Goal: Task Accomplishment & Management: Complete application form

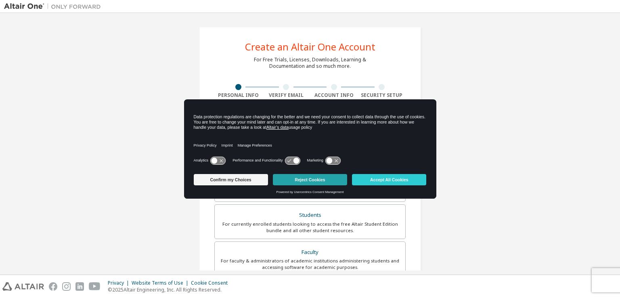
click at [296, 183] on button "Reject Cookies" at bounding box center [310, 179] width 74 height 11
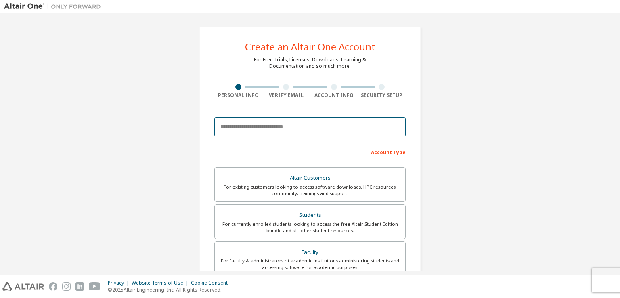
click at [264, 134] on input "email" at bounding box center [309, 126] width 191 height 19
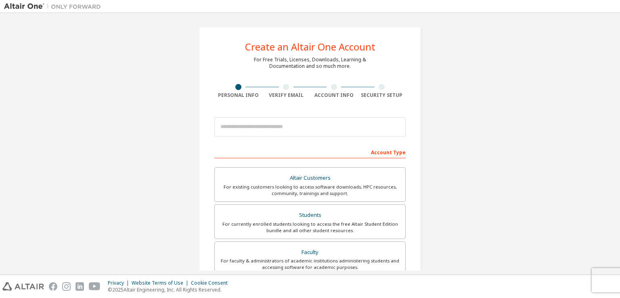
click at [245, 140] on form "This is a federated email. No need to register a new account. You should be abl…" at bounding box center [309, 271] width 191 height 317
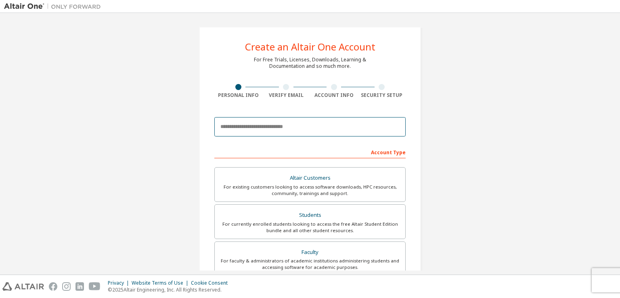
click at [242, 125] on input "email" at bounding box center [309, 126] width 191 height 19
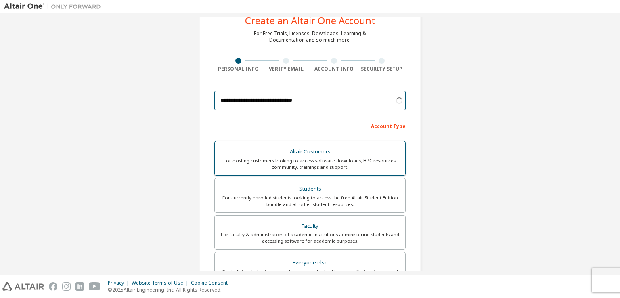
scroll to position [40, 0]
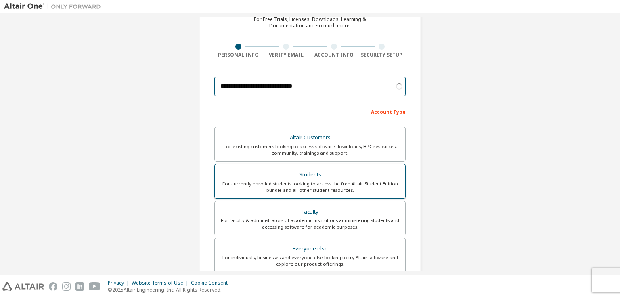
type input "**********"
click at [333, 183] on div "For currently enrolled students looking to access the free Altair Student Editi…" at bounding box center [310, 186] width 181 height 13
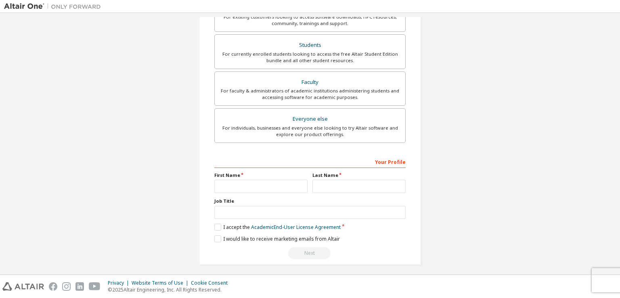
scroll to position [172, 0]
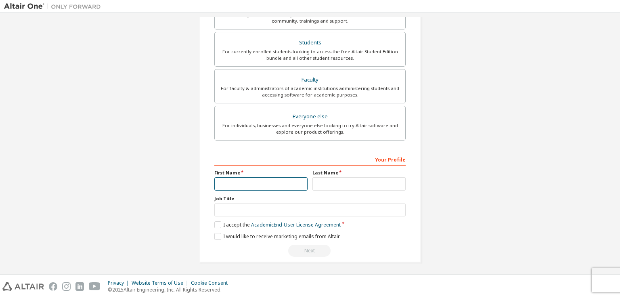
click at [243, 180] on input "text" at bounding box center [260, 183] width 93 height 13
type input "**********"
click at [337, 177] on input "text" at bounding box center [358, 183] width 93 height 13
type input "*****"
click at [215, 223] on label "I accept the Academic End-User License Agreement" at bounding box center [277, 224] width 126 height 7
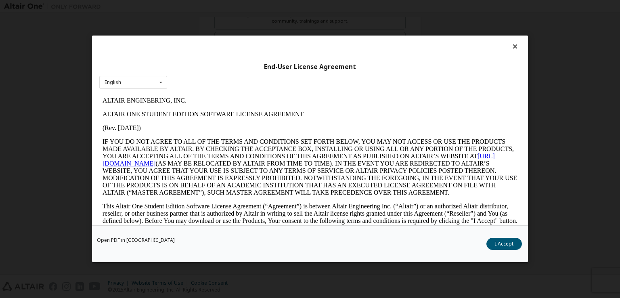
scroll to position [0, 0]
click at [511, 48] on icon at bounding box center [515, 46] width 8 height 7
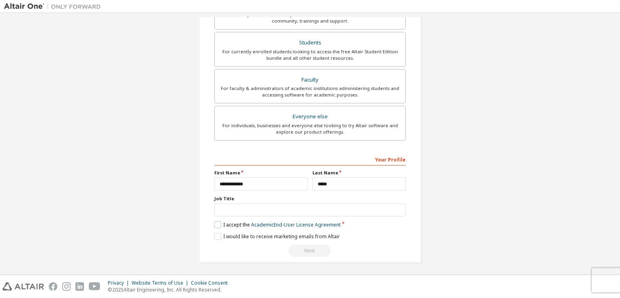
click at [214, 226] on div "**********" at bounding box center [309, 205] width 191 height 105
click at [218, 223] on label "I accept the Academic End-User License Agreement" at bounding box center [277, 224] width 126 height 7
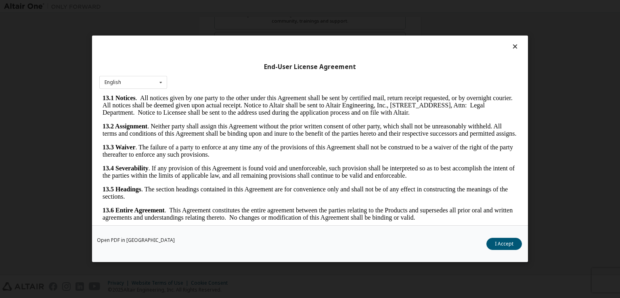
scroll to position [1347, 0]
click at [504, 244] on button "I Accept" at bounding box center [504, 244] width 36 height 12
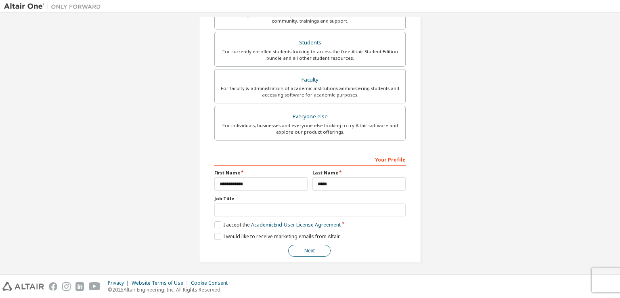
click at [316, 249] on button "Next" at bounding box center [309, 251] width 42 height 12
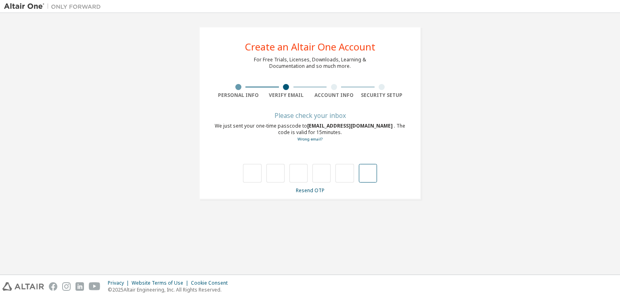
scroll to position [0, 0]
type input "*"
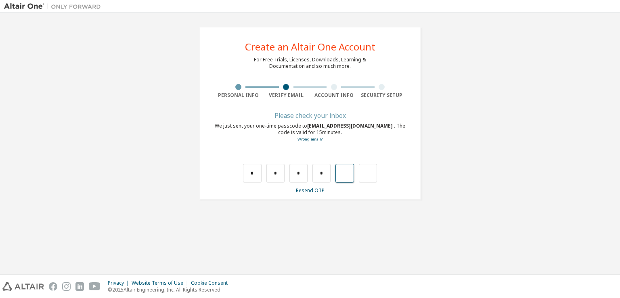
type input "*"
click at [260, 176] on input "text" at bounding box center [252, 173] width 18 height 19
type input "*"
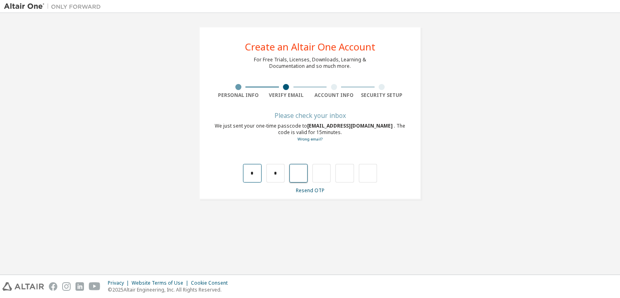
type input "*"
